Goal: Transaction & Acquisition: Purchase product/service

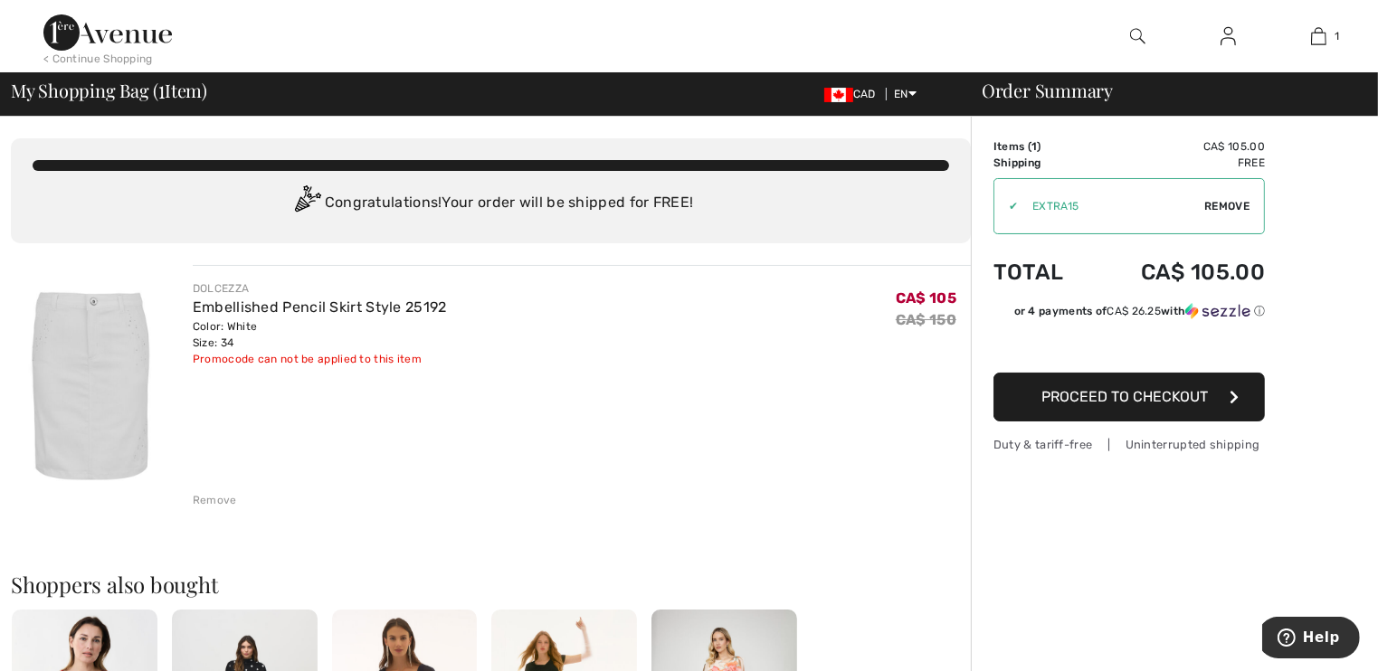
click at [220, 498] on div "Remove" at bounding box center [215, 500] width 44 height 16
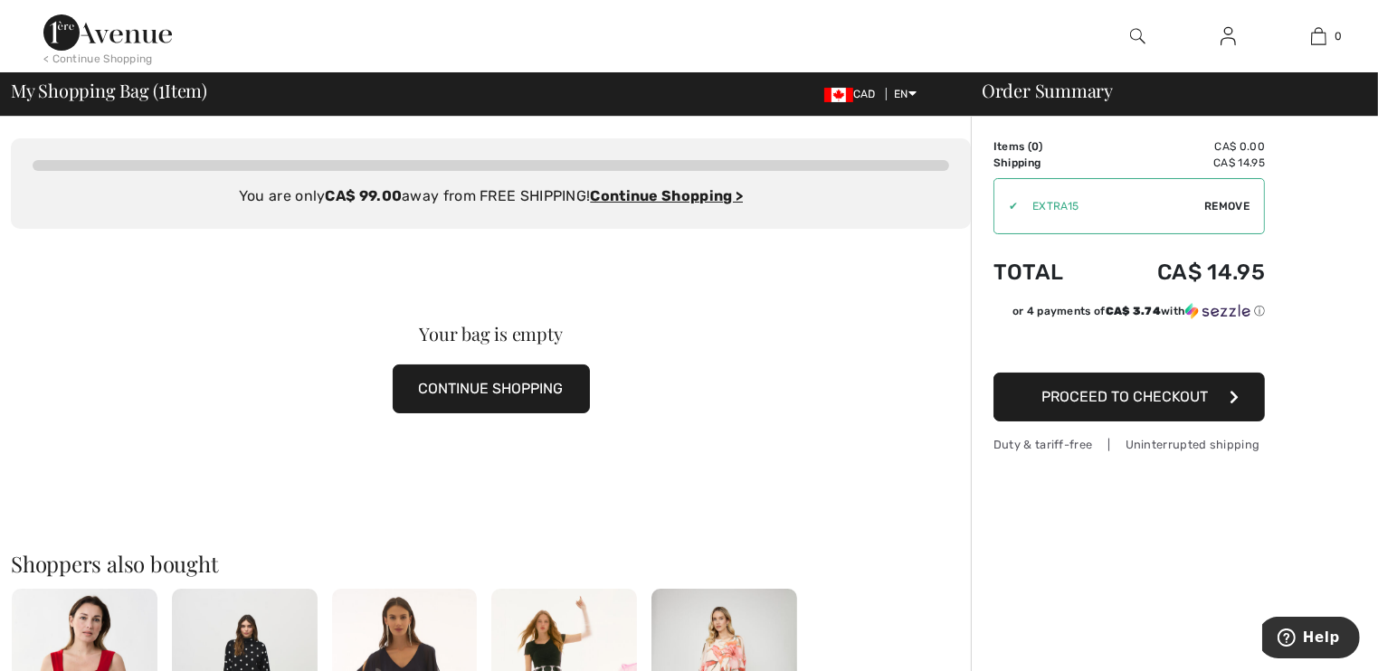
click at [532, 397] on button "CONTINUE SHOPPING" at bounding box center [491, 389] width 197 height 49
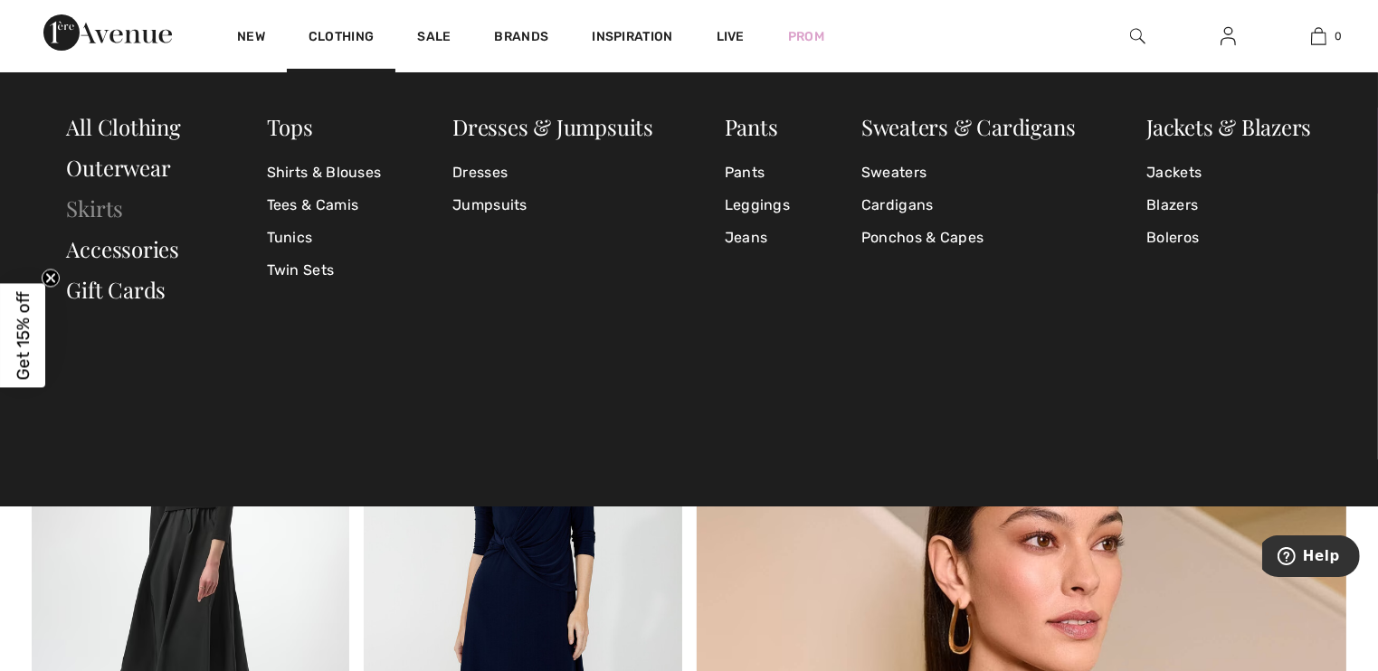
click at [81, 207] on link "Skirts" at bounding box center [95, 208] width 57 height 29
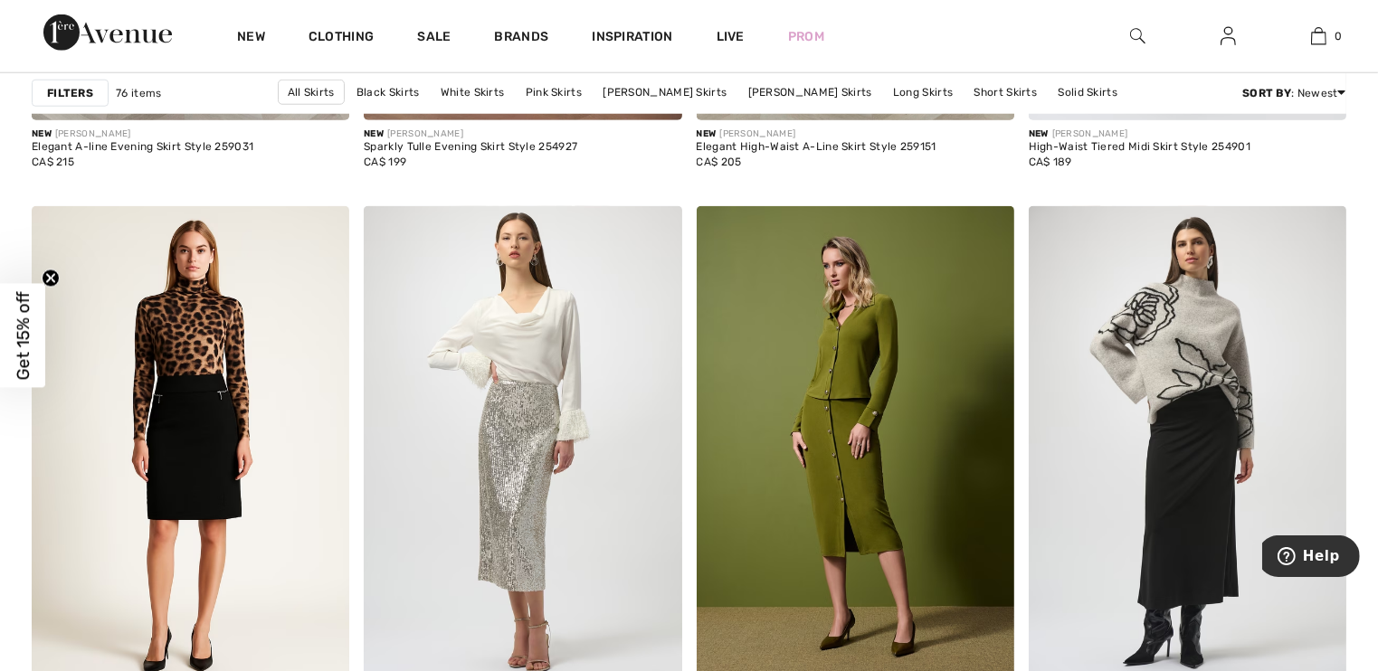
scroll to position [2079, 0]
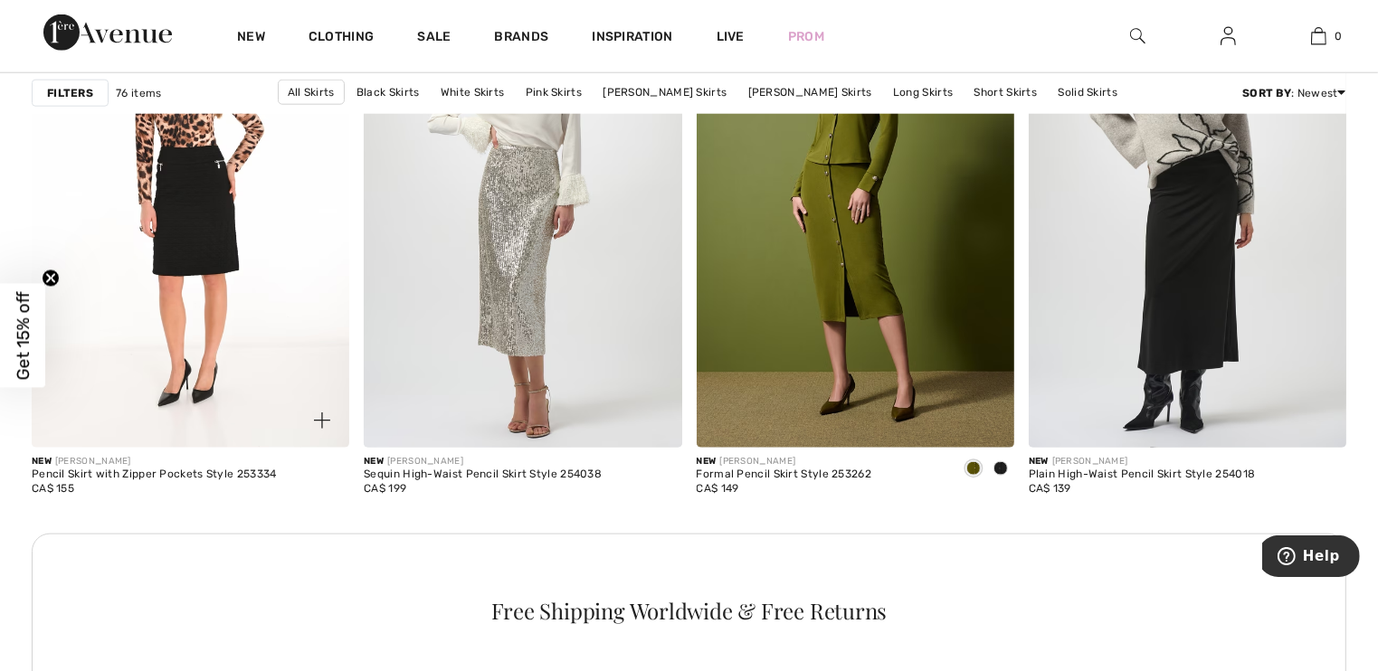
click at [252, 271] on img at bounding box center [191, 209] width 318 height 477
